Goal: Information Seeking & Learning: Learn about a topic

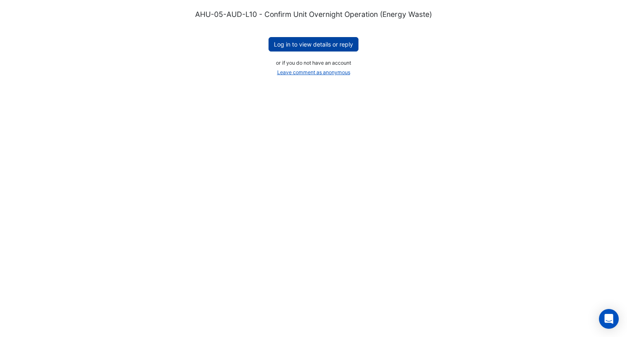
click at [335, 44] on button "Log in to view details or reply" at bounding box center [313, 44] width 90 height 14
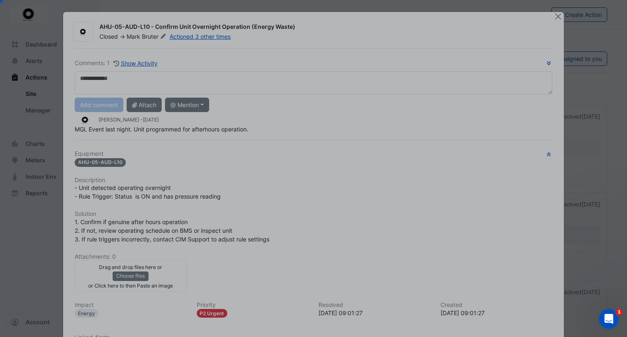
scroll to position [52, 0]
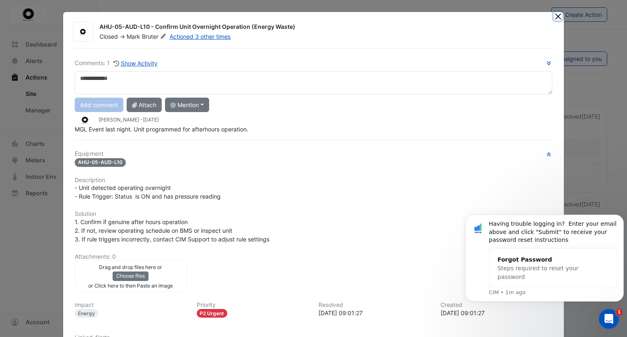
click at [554, 15] on button "Close" at bounding box center [557, 16] width 9 height 9
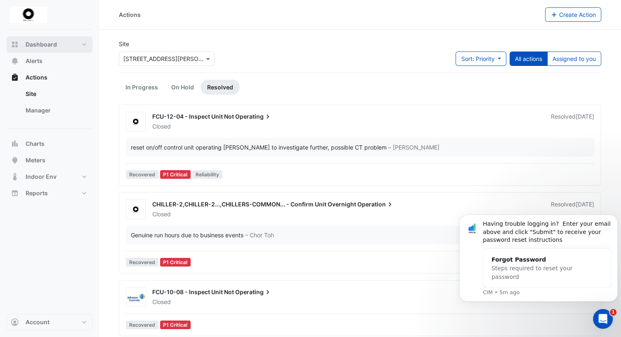
click at [37, 40] on span "Dashboard" at bounding box center [41, 44] width 31 height 8
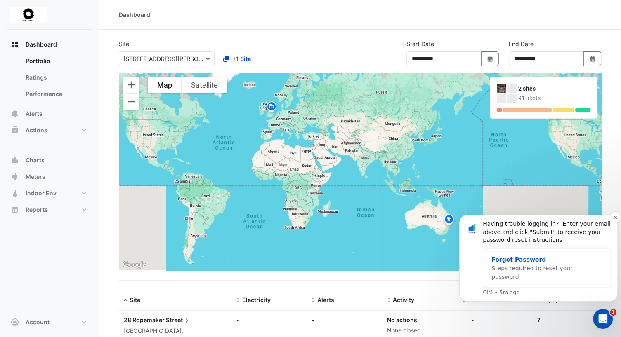
click at [566, 269] on div "Steps required to reset your password" at bounding box center [538, 272] width 95 height 17
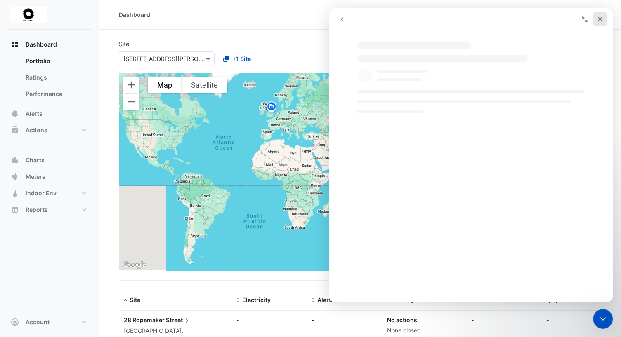
click at [600, 20] on icon "Close" at bounding box center [600, 19] width 5 height 5
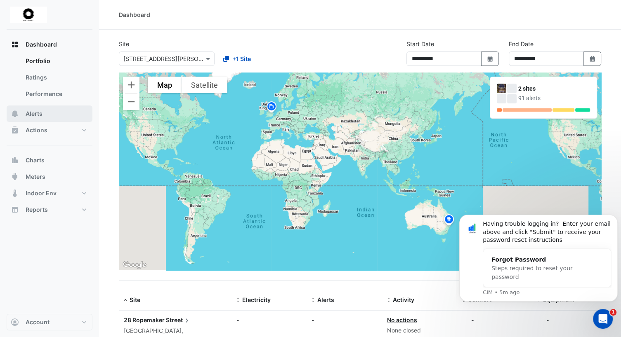
click at [42, 116] on span "Alerts" at bounding box center [34, 114] width 17 height 8
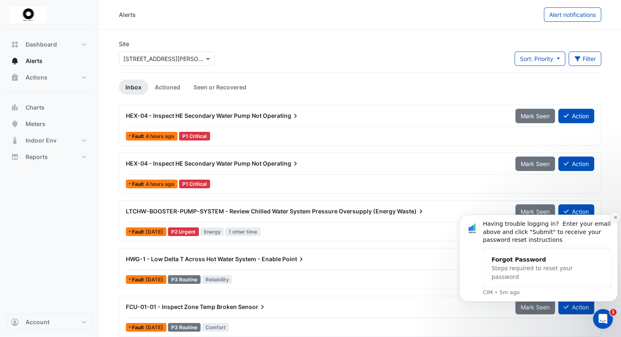
click at [614, 218] on icon "Dismiss notification" at bounding box center [614, 217] width 3 height 3
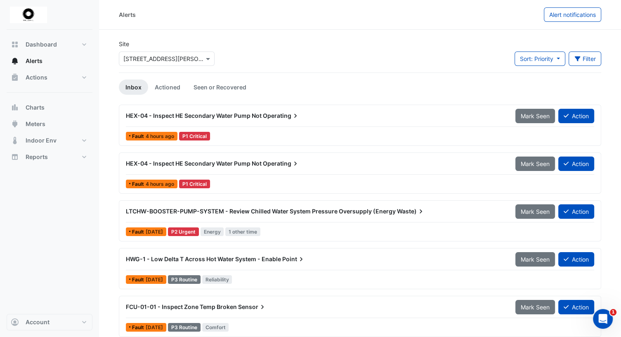
scroll to position [5, 0]
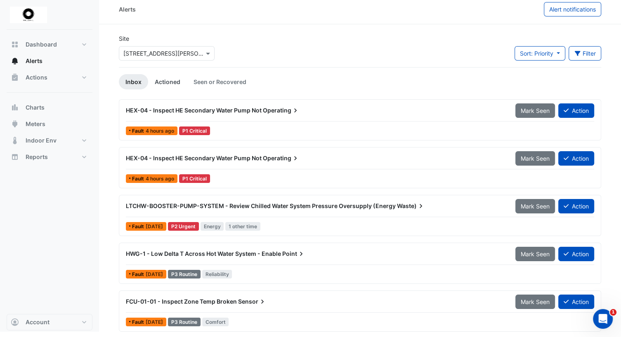
click at [162, 81] on link "Actioned" at bounding box center [167, 81] width 39 height 15
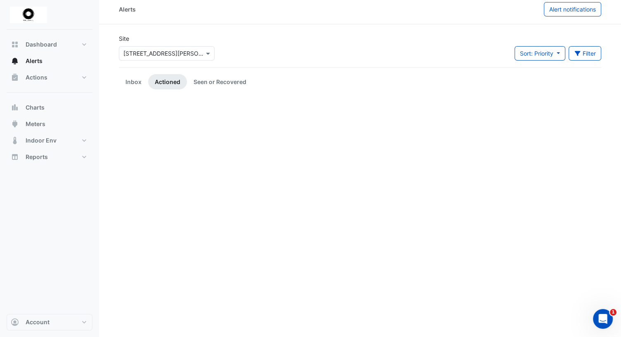
scroll to position [0, 0]
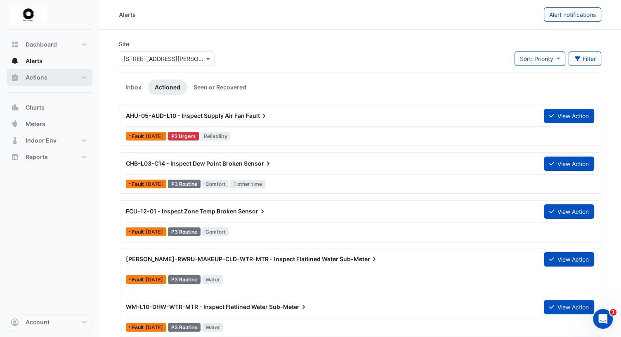
click at [31, 77] on span "Actions" at bounding box center [37, 77] width 22 height 8
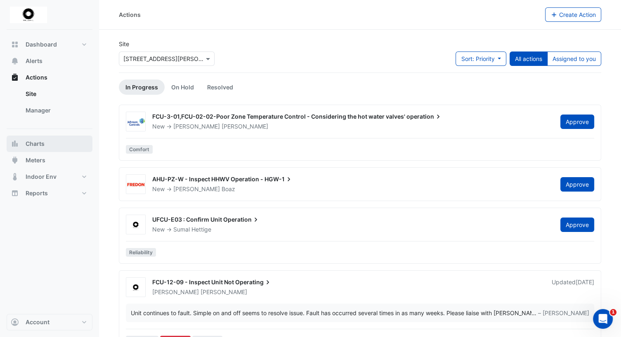
click at [35, 145] on span "Charts" at bounding box center [35, 144] width 19 height 8
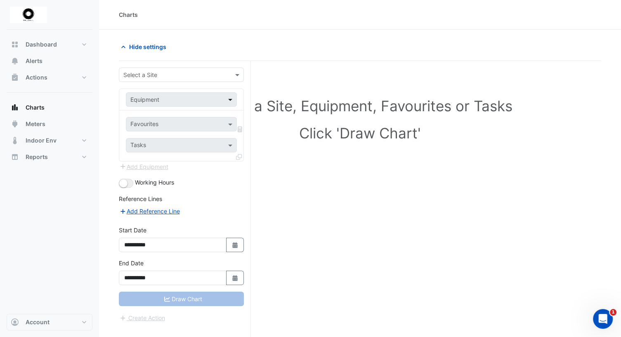
click at [231, 99] on span at bounding box center [231, 99] width 10 height 9
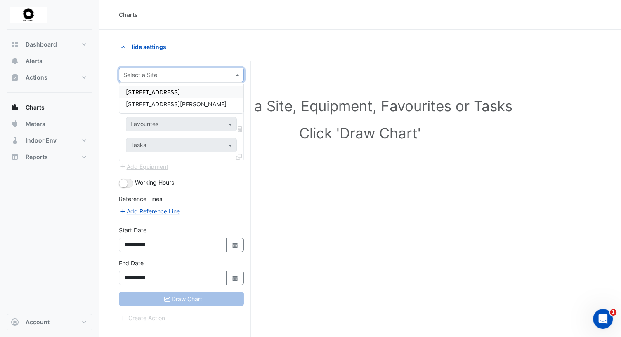
click at [234, 74] on span at bounding box center [238, 75] width 10 height 9
click at [179, 106] on div "[STREET_ADDRESS][PERSON_NAME]" at bounding box center [181, 104] width 124 height 12
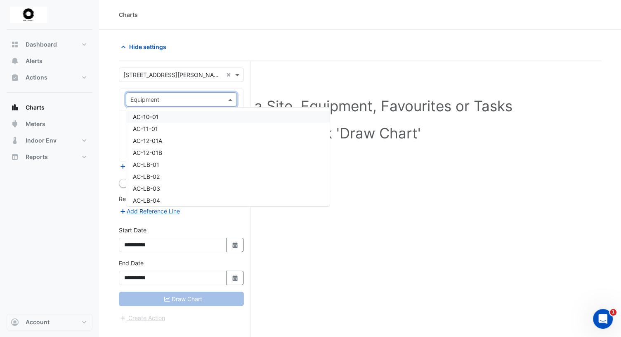
click at [213, 99] on input "text" at bounding box center [172, 100] width 85 height 9
click at [212, 147] on div "Building" at bounding box center [227, 143] width 203 height 12
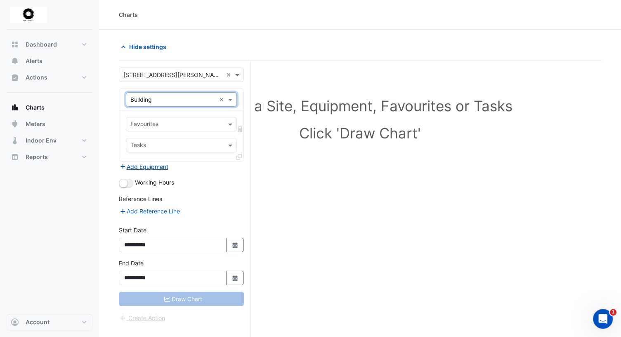
click at [211, 122] on input "text" at bounding box center [176, 125] width 92 height 9
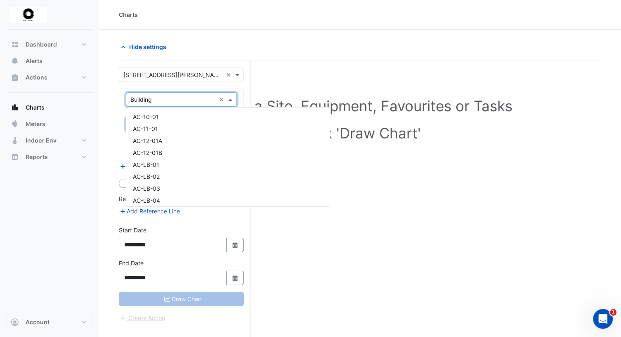
click at [228, 101] on span at bounding box center [231, 99] width 10 height 9
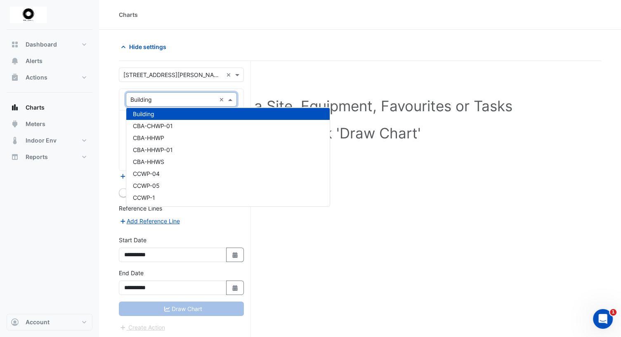
click at [177, 100] on input "text" at bounding box center [172, 100] width 85 height 9
click at [165, 97] on input "text" at bounding box center [172, 100] width 85 height 9
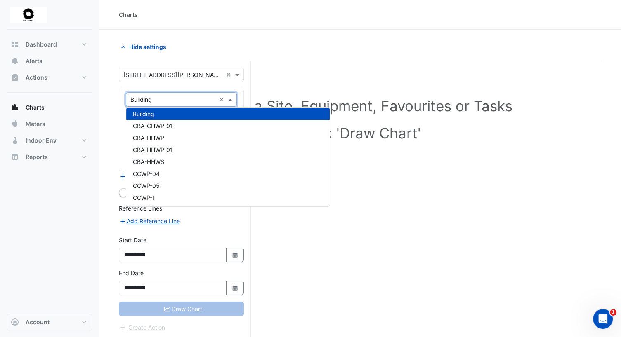
click at [165, 97] on input "text" at bounding box center [172, 100] width 85 height 9
drag, startPoint x: 164, startPoint y: 100, endPoint x: 130, endPoint y: 102, distance: 33.9
click at [130, 102] on input "text" at bounding box center [172, 100] width 85 height 9
click at [157, 97] on input "text" at bounding box center [172, 100] width 85 height 9
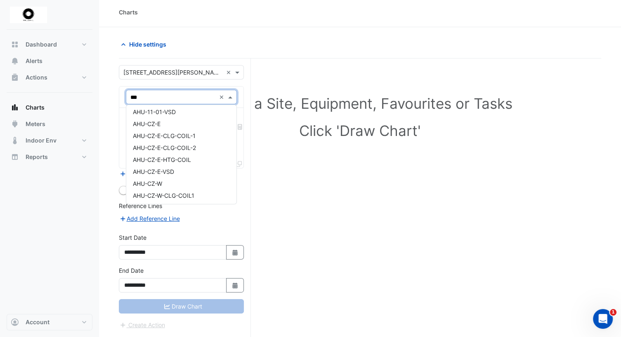
scroll to position [0, 0]
type input "*"
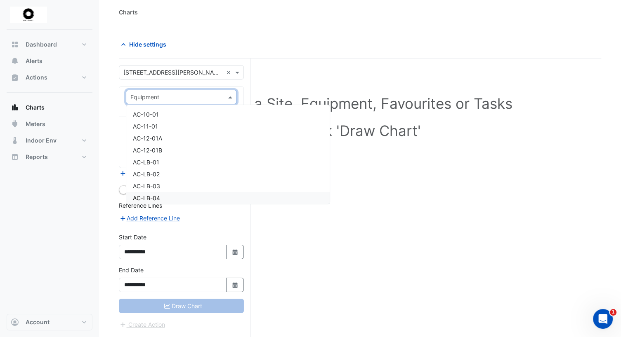
click at [200, 235] on div "**********" at bounding box center [181, 246] width 125 height 26
click at [221, 94] on div at bounding box center [181, 96] width 110 height 9
click at [165, 179] on div "AHU-PZ-E" at bounding box center [227, 175] width 203 height 12
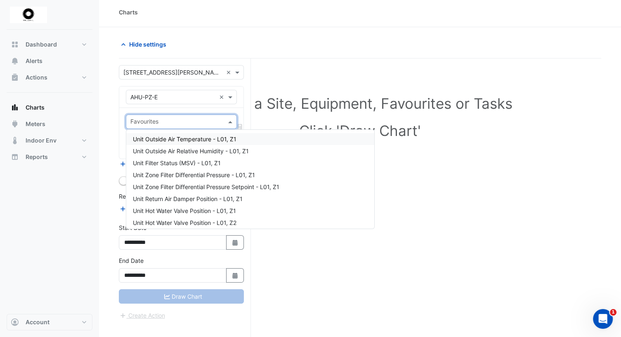
click at [228, 121] on span at bounding box center [231, 122] width 10 height 9
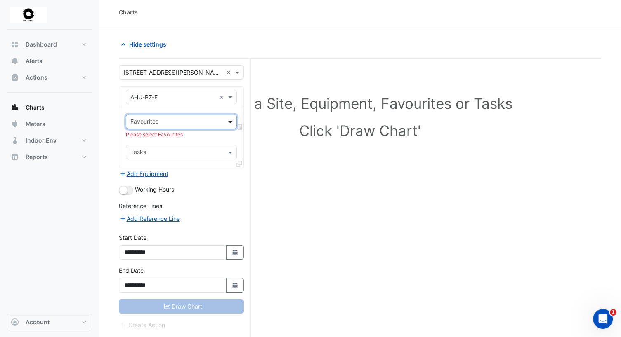
click at [228, 121] on span at bounding box center [231, 122] width 10 height 9
click at [197, 301] on div "Draw Chart" at bounding box center [181, 306] width 125 height 14
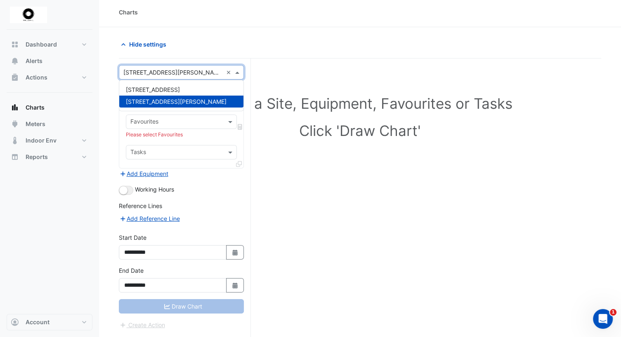
click at [237, 72] on span at bounding box center [238, 72] width 10 height 9
click at [207, 99] on div "[STREET_ADDRESS][PERSON_NAME]" at bounding box center [181, 102] width 124 height 12
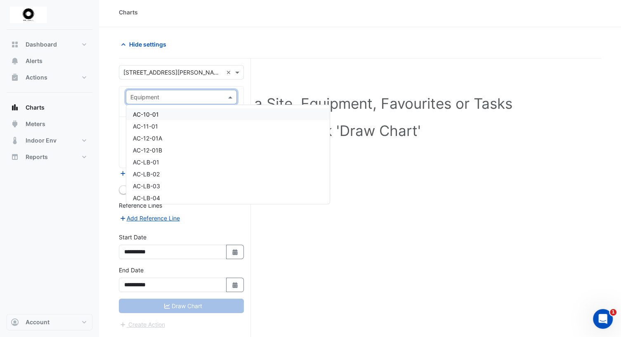
click at [199, 98] on input "text" at bounding box center [172, 97] width 85 height 9
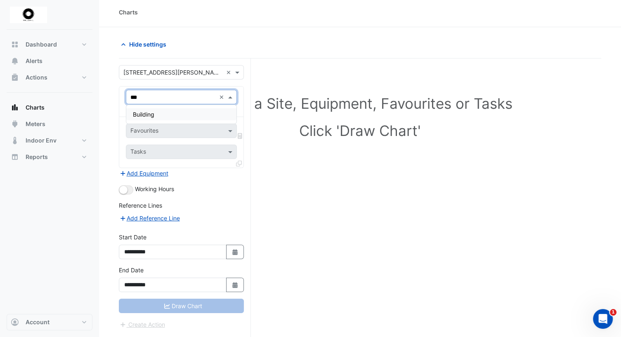
type input "****"
click at [180, 114] on div "Building" at bounding box center [181, 114] width 111 height 12
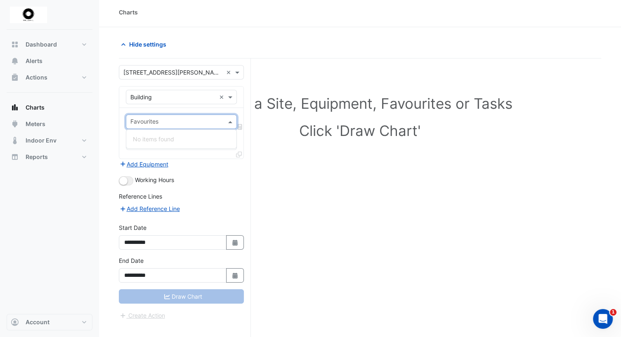
click at [182, 122] on input "text" at bounding box center [176, 122] width 92 height 9
click at [203, 185] on form "**********" at bounding box center [181, 192] width 125 height 255
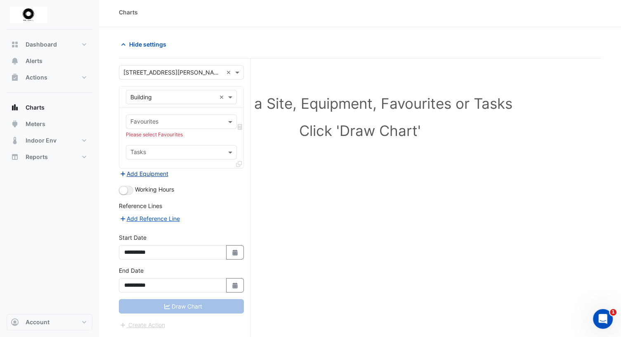
click at [160, 172] on button "Add Equipment" at bounding box center [144, 173] width 50 height 9
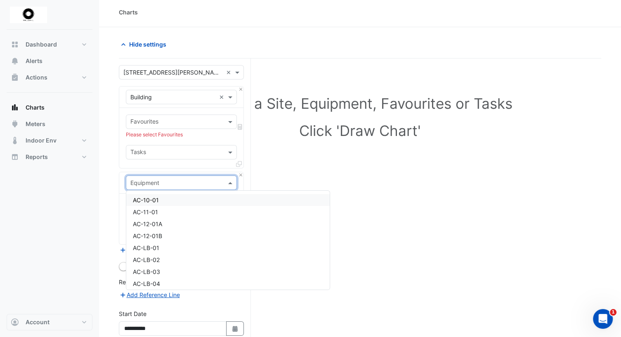
click at [196, 186] on input "text" at bounding box center [172, 183] width 85 height 9
click at [193, 204] on div "AC-10-01" at bounding box center [227, 200] width 203 height 12
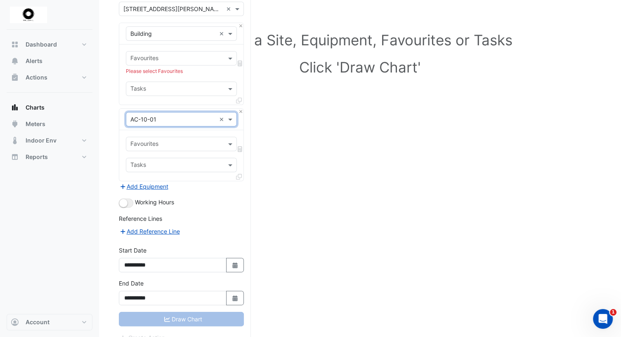
scroll to position [31, 0]
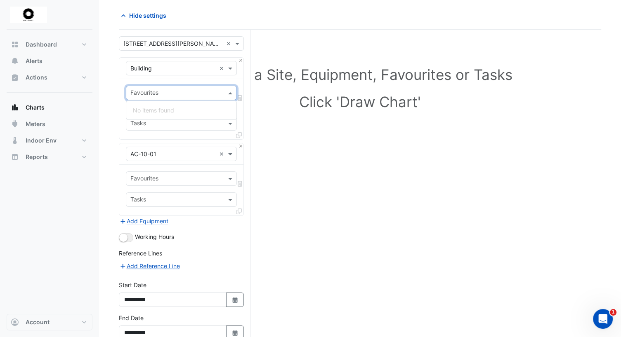
click at [208, 93] on input "text" at bounding box center [176, 93] width 92 height 9
click at [211, 109] on div "No items found" at bounding box center [181, 110] width 111 height 12
click at [229, 92] on span at bounding box center [231, 93] width 10 height 9
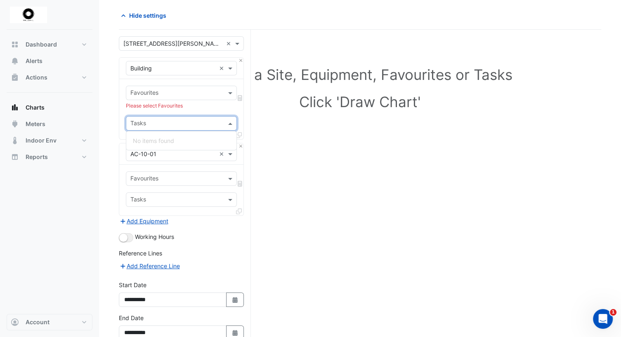
click at [204, 127] on input "text" at bounding box center [176, 124] width 92 height 9
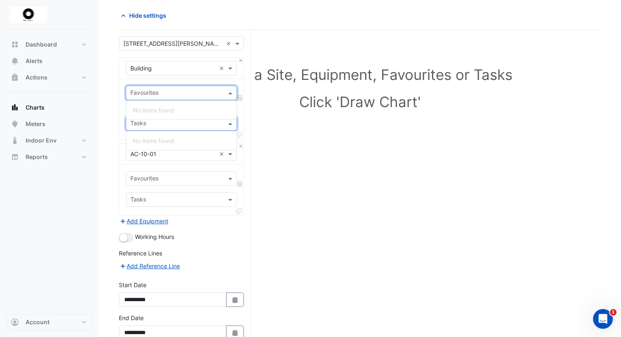
click at [223, 91] on input "text" at bounding box center [176, 93] width 92 height 9
click at [184, 102] on div "No items found" at bounding box center [181, 110] width 111 height 19
click at [35, 126] on span "Meters" at bounding box center [36, 124] width 20 height 8
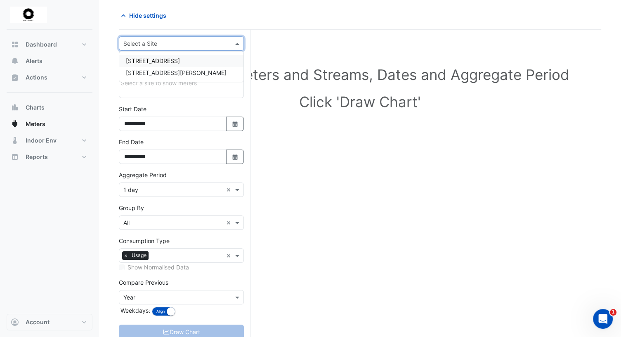
click at [226, 42] on div at bounding box center [181, 43] width 124 height 9
click at [193, 71] on div "[STREET_ADDRESS][PERSON_NAME]" at bounding box center [181, 73] width 124 height 12
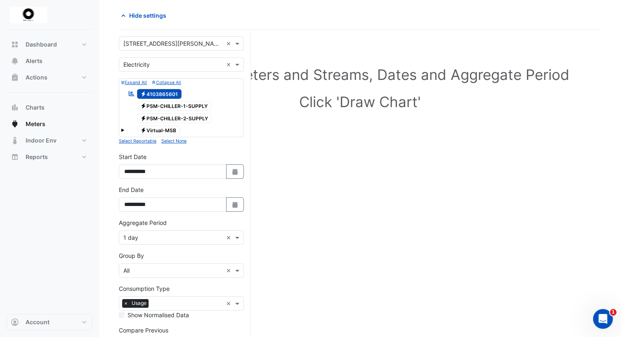
click at [199, 257] on div "Group By Group By × All ×" at bounding box center [181, 265] width 125 height 26
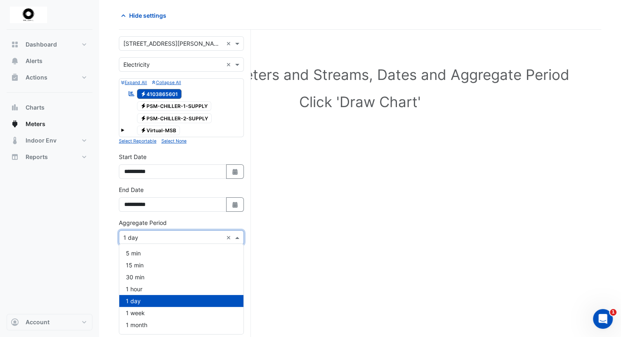
click at [235, 235] on span at bounding box center [238, 237] width 10 height 9
click at [182, 315] on div "1 week" at bounding box center [181, 313] width 124 height 12
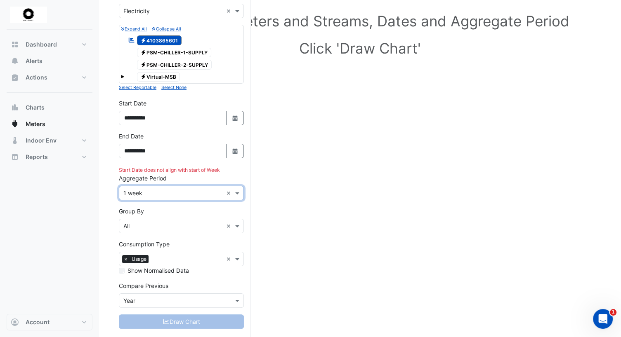
scroll to position [97, 0]
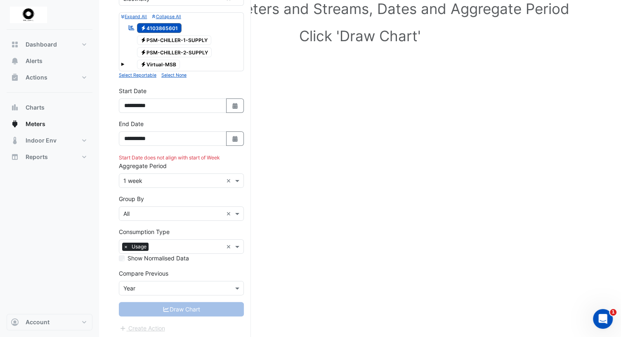
click at [177, 308] on div "Draw Chart" at bounding box center [181, 309] width 125 height 14
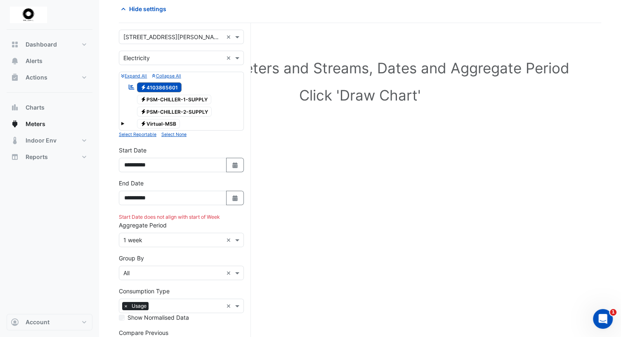
scroll to position [37, 0]
click at [166, 89] on span "Electricity 4103865601" at bounding box center [159, 88] width 45 height 10
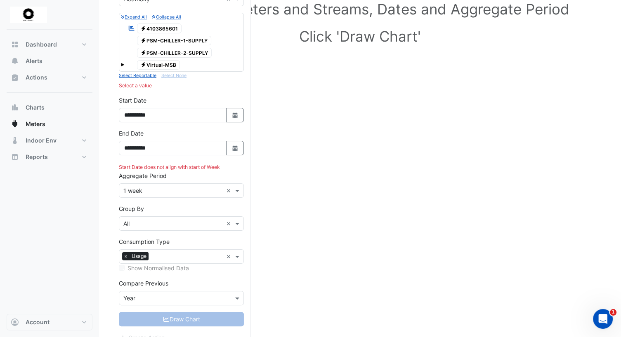
scroll to position [97, 0]
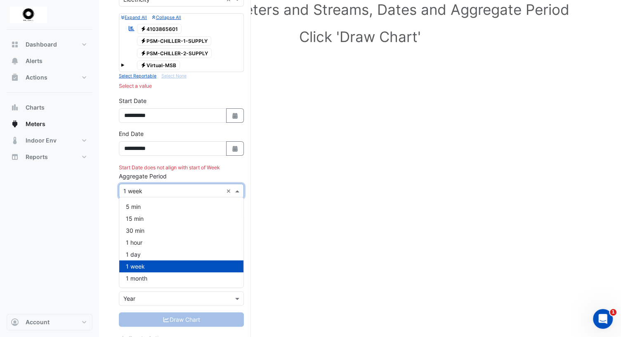
click at [237, 188] on span at bounding box center [238, 191] width 10 height 9
click at [190, 279] on div "1 month" at bounding box center [181, 279] width 124 height 12
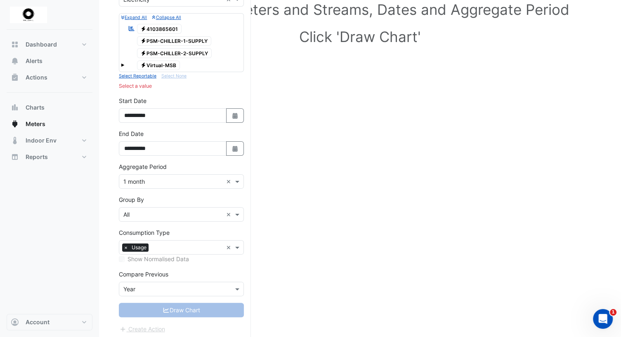
click at [191, 306] on div "Draw Chart" at bounding box center [181, 310] width 125 height 14
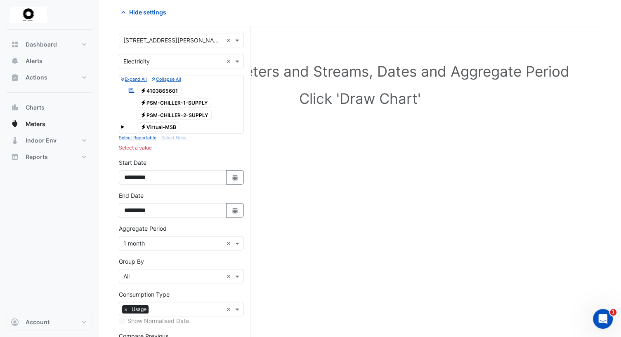
scroll to position [35, 0]
click at [169, 91] on span "Electricity 4103865601" at bounding box center [159, 91] width 45 height 10
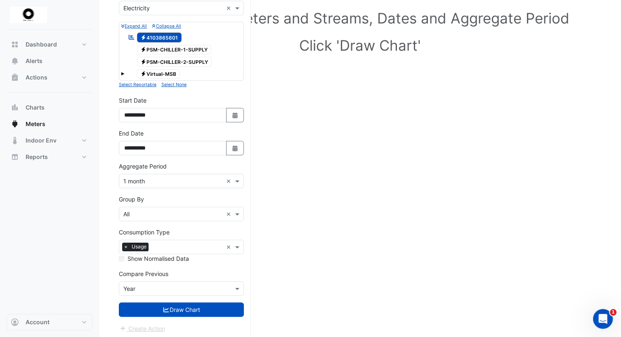
scroll to position [87, 0]
click at [193, 308] on button "Draw Chart" at bounding box center [181, 310] width 125 height 14
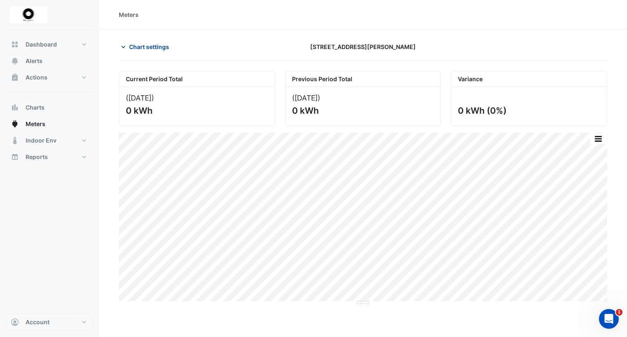
click at [129, 45] on span "Chart settings" at bounding box center [149, 46] width 40 height 9
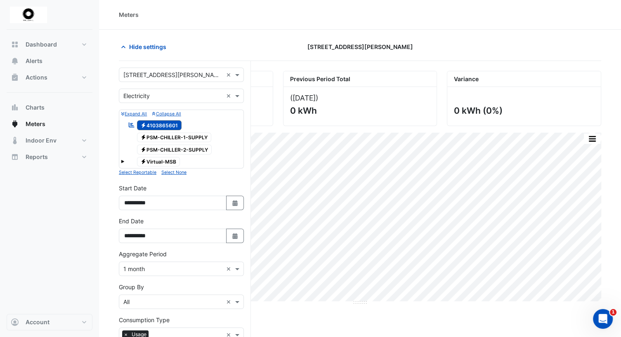
click at [167, 138] on span "Electricity PSM-CHILLER-1-SUPPLY" at bounding box center [174, 138] width 75 height 10
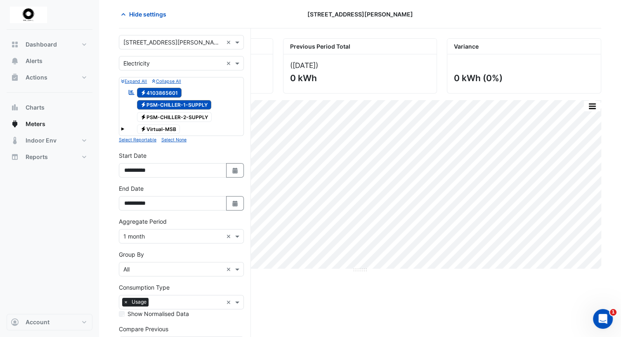
scroll to position [33, 0]
click at [165, 127] on span "Electricity Virtual-MSB" at bounding box center [158, 129] width 43 height 10
click at [165, 116] on span "Electricity PSM-CHILLER-2-SUPPLY" at bounding box center [174, 117] width 75 height 10
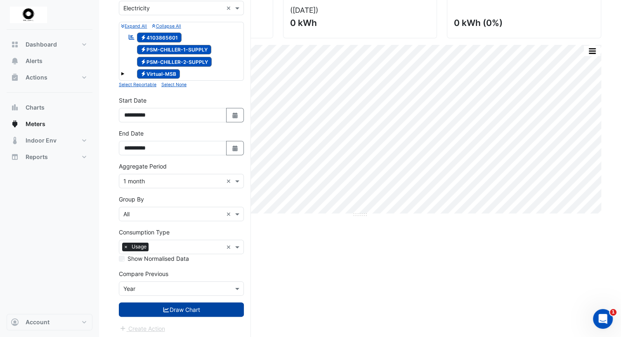
click at [181, 313] on button "Draw Chart" at bounding box center [181, 310] width 125 height 14
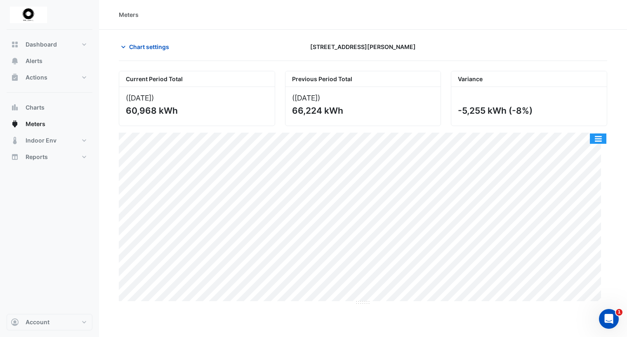
click at [598, 136] on button "button" at bounding box center [598, 139] width 16 height 10
click at [39, 61] on span "Alerts" at bounding box center [34, 61] width 17 height 8
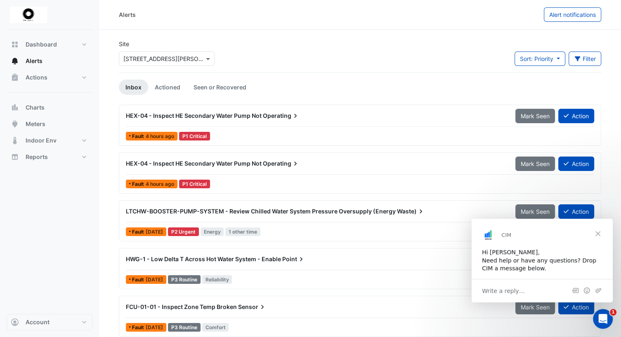
click at [540, 267] on div "Hi [PERSON_NAME], Need help or have any questions? Drop CIM a message below." at bounding box center [542, 261] width 120 height 24
click at [601, 320] on icon "Open Intercom Messenger" at bounding box center [602, 318] width 14 height 14
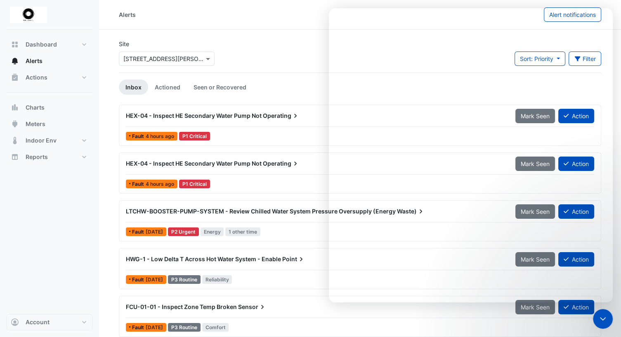
scroll to position [195, 0]
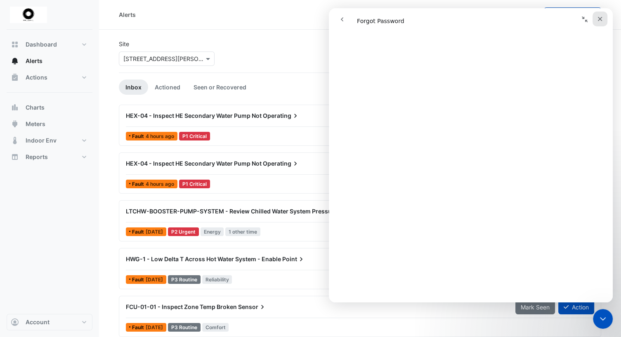
click at [601, 18] on icon "Close" at bounding box center [599, 19] width 7 height 7
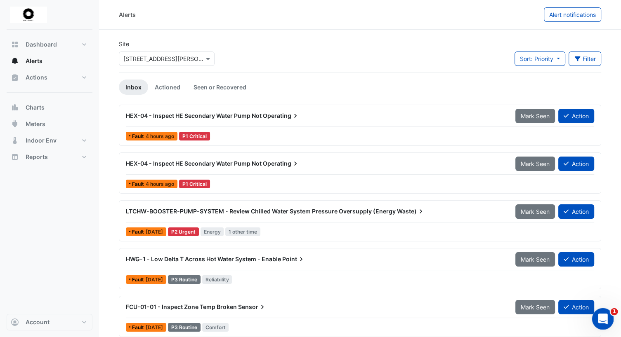
click at [601, 324] on div "Open Intercom Messenger" at bounding box center [601, 317] width 27 height 27
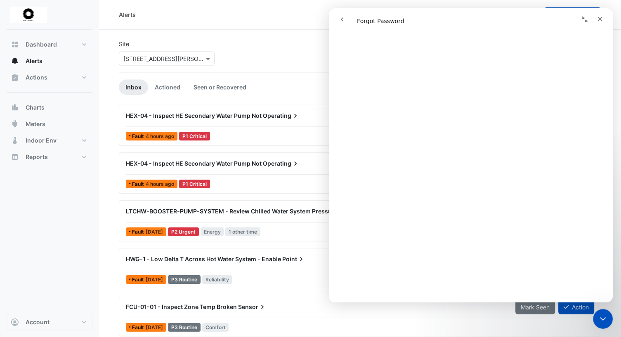
click at [340, 19] on icon "go back" at bounding box center [342, 19] width 7 height 7
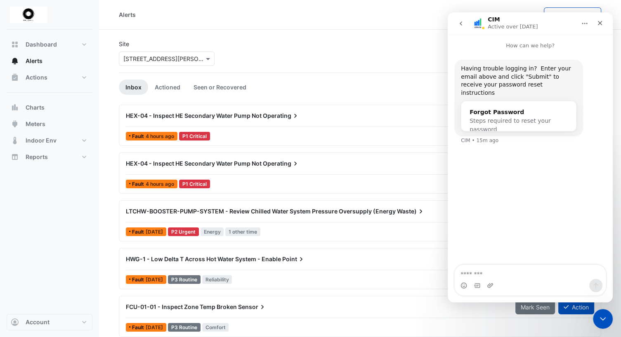
scroll to position [0, 0]
click at [461, 22] on icon "go back" at bounding box center [460, 23] width 2 height 4
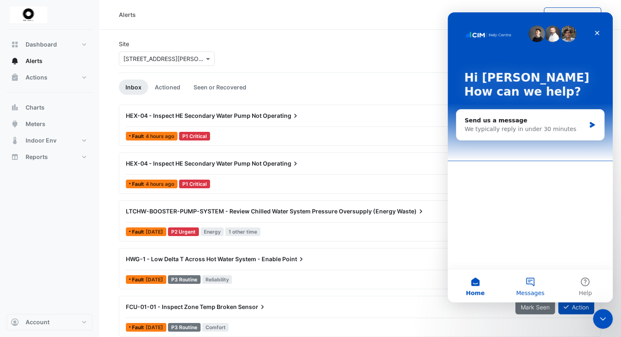
click at [528, 285] on button "Messages" at bounding box center [529, 286] width 55 height 33
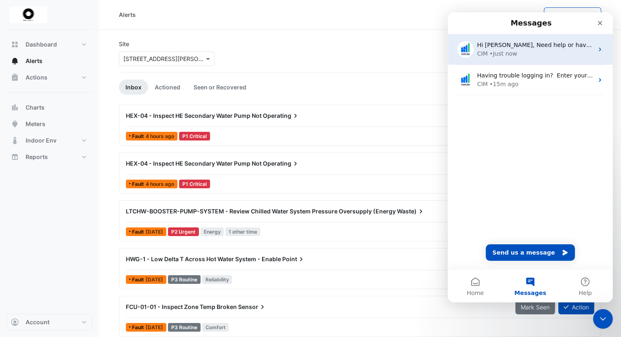
click at [537, 54] on div "CIM • Just now" at bounding box center [535, 53] width 116 height 9
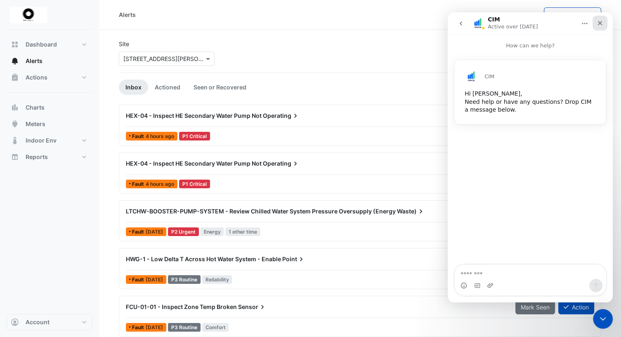
click at [600, 24] on icon "Close" at bounding box center [600, 23] width 5 height 5
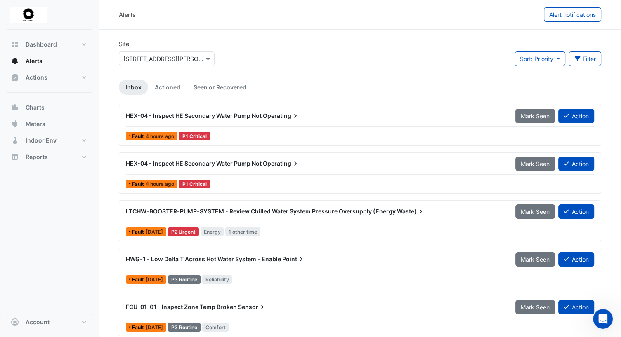
click at [448, 38] on section "Site Select a Site × [STREET_ADDRESS][PERSON_NAME] Sort: Priority Priority Upda…" at bounding box center [360, 183] width 522 height 306
